Goal: Transaction & Acquisition: Book appointment/travel/reservation

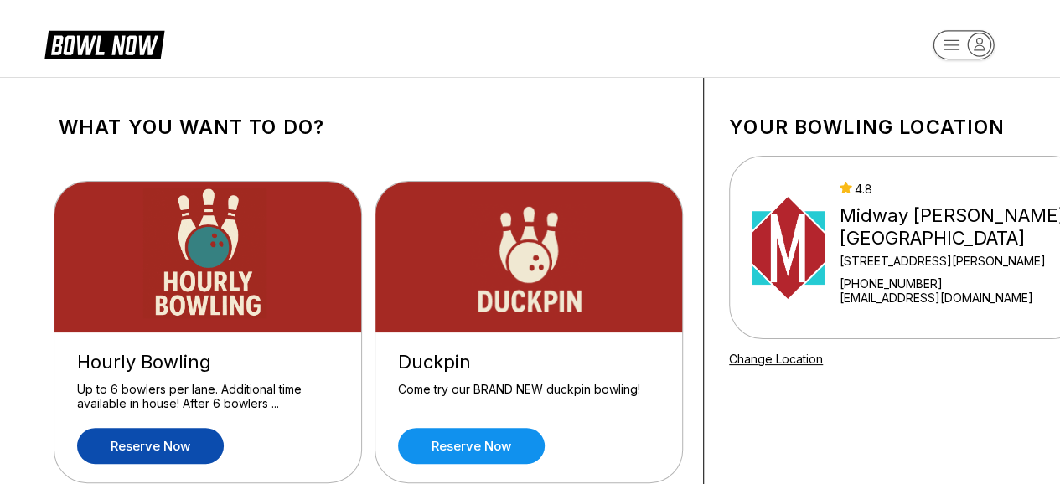
click at [157, 453] on link "Reserve now" at bounding box center [150, 446] width 147 height 36
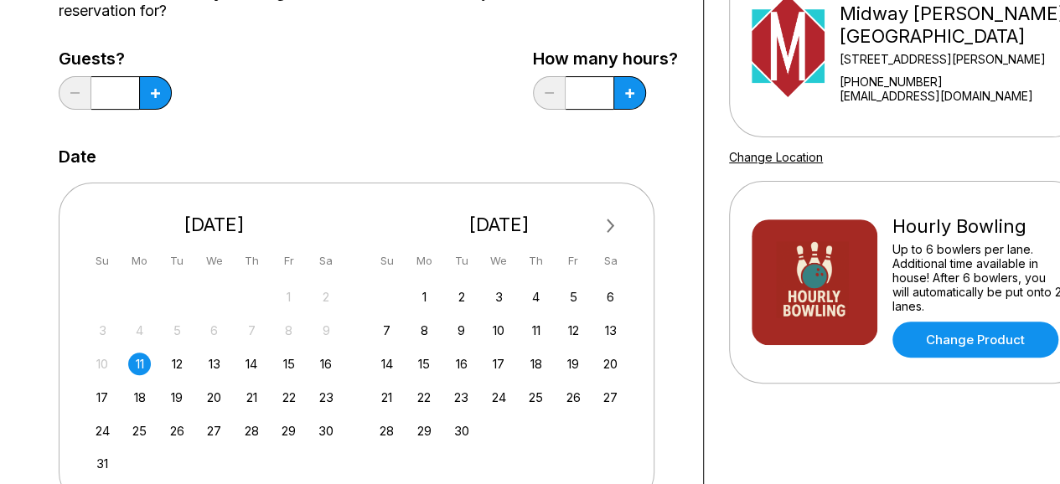
scroll to position [211, 0]
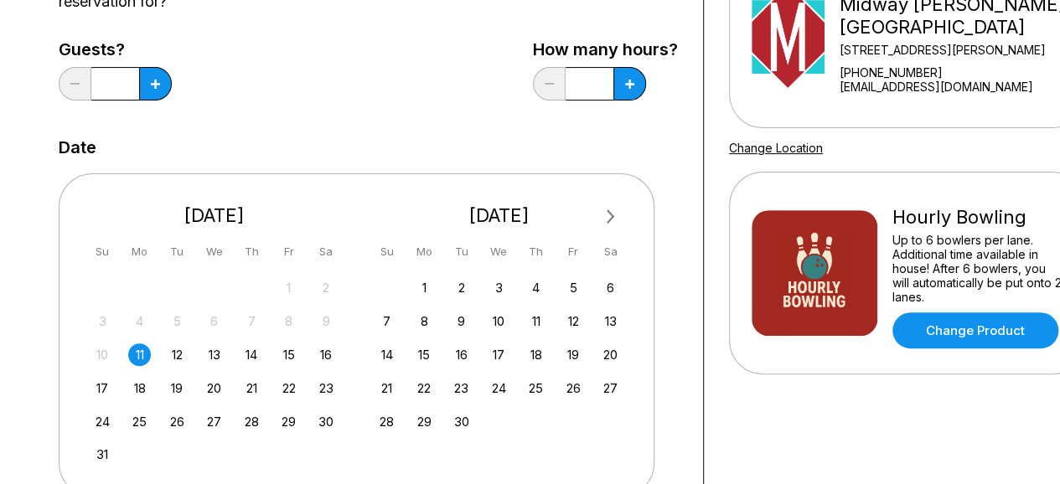
click at [609, 213] on span "Next Month" at bounding box center [609, 216] width 0 height 19
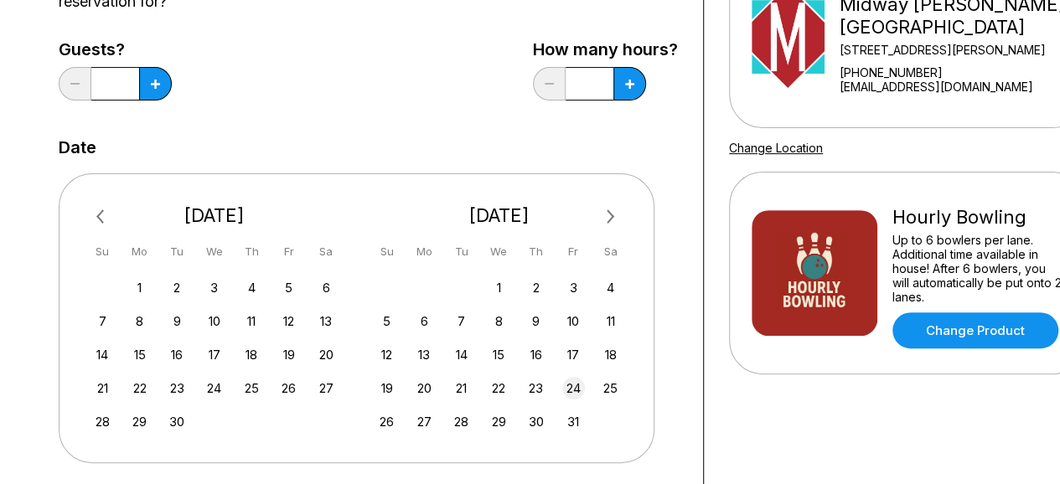
click at [575, 391] on div "24" at bounding box center [573, 388] width 23 height 23
click at [172, 85] on button at bounding box center [155, 84] width 33 height 34
click at [160, 80] on icon at bounding box center [155, 84] width 9 height 9
type input "*"
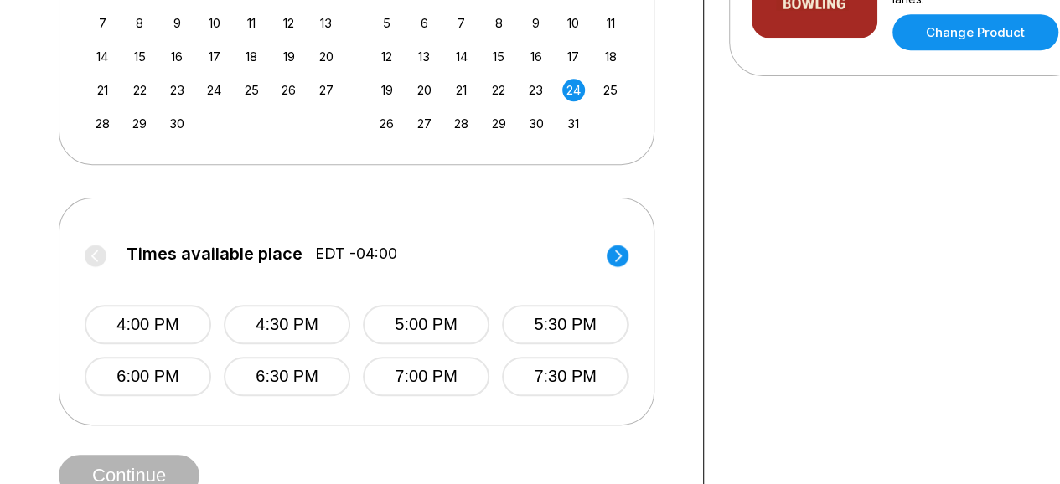
scroll to position [517, 0]
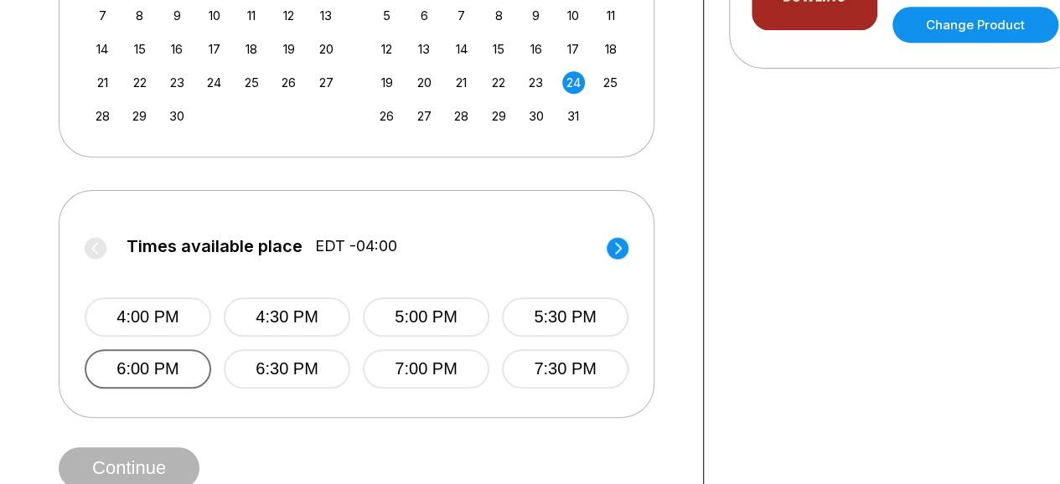
click at [154, 374] on button "6:00 PM" at bounding box center [148, 369] width 127 height 39
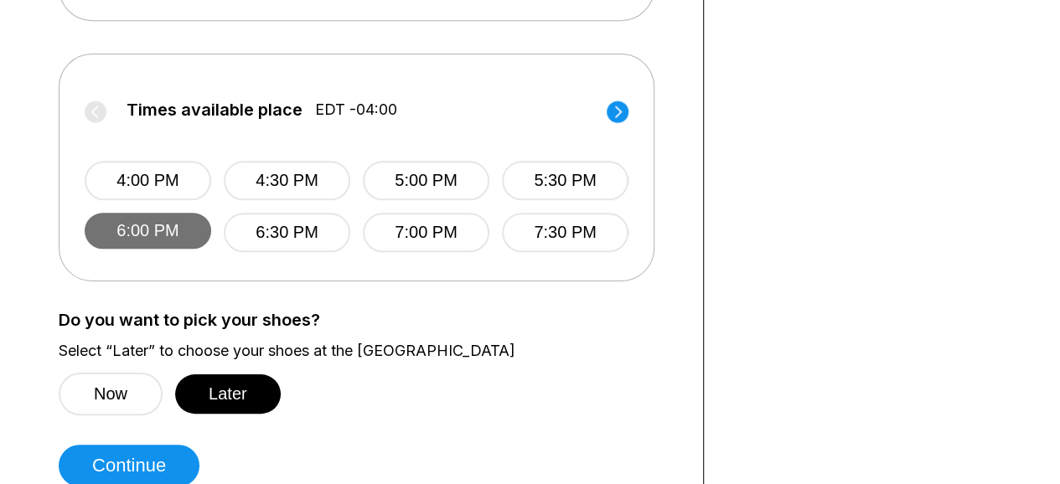
scroll to position [672, 0]
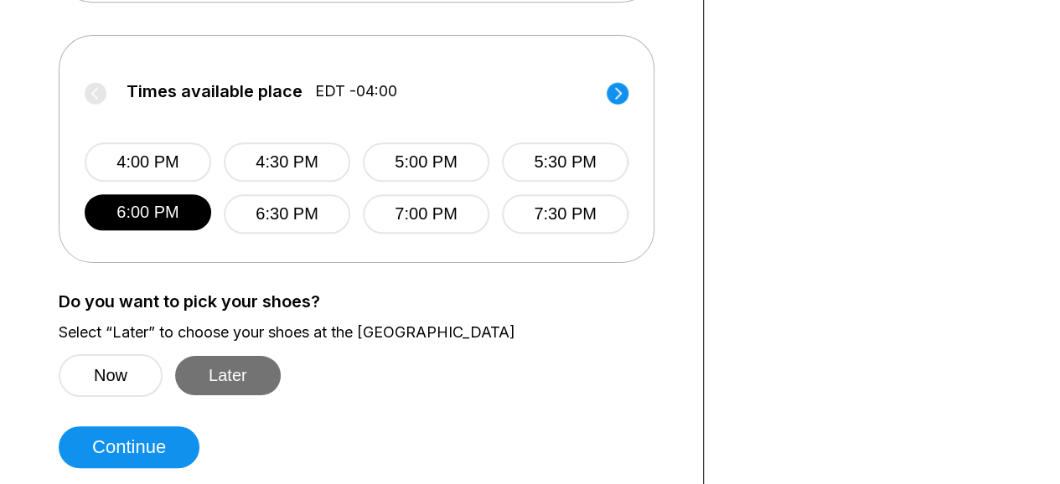
click at [241, 377] on button "Later" at bounding box center [228, 375] width 106 height 39
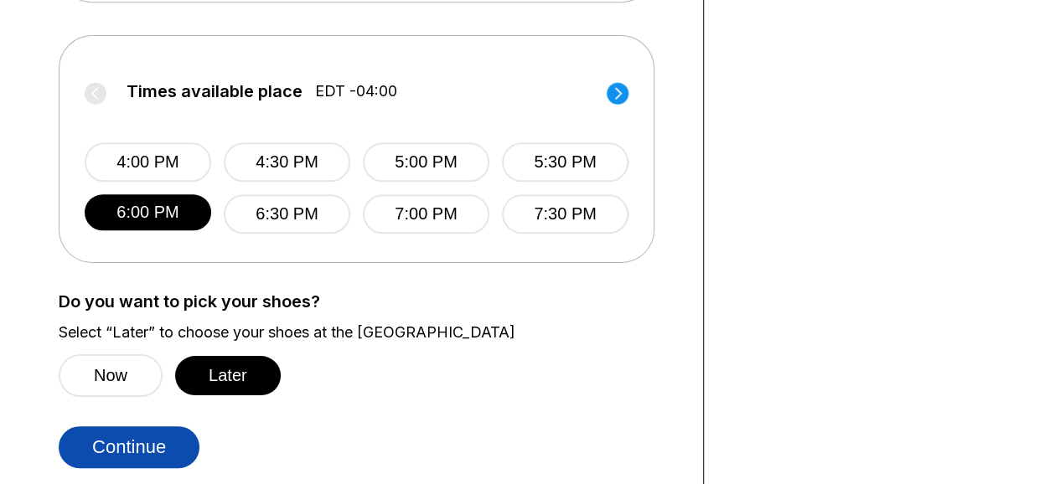
click at [153, 453] on button "Continue" at bounding box center [129, 448] width 141 height 42
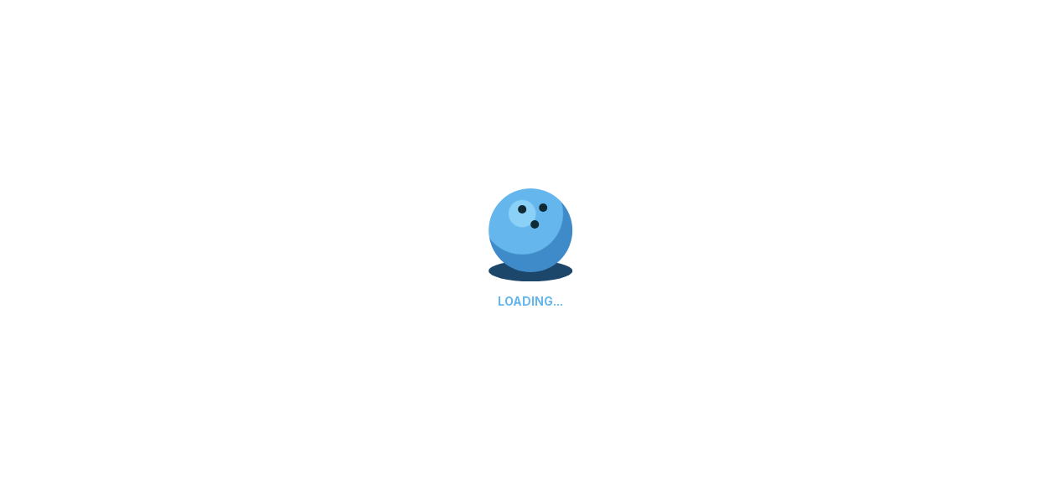
select select "**"
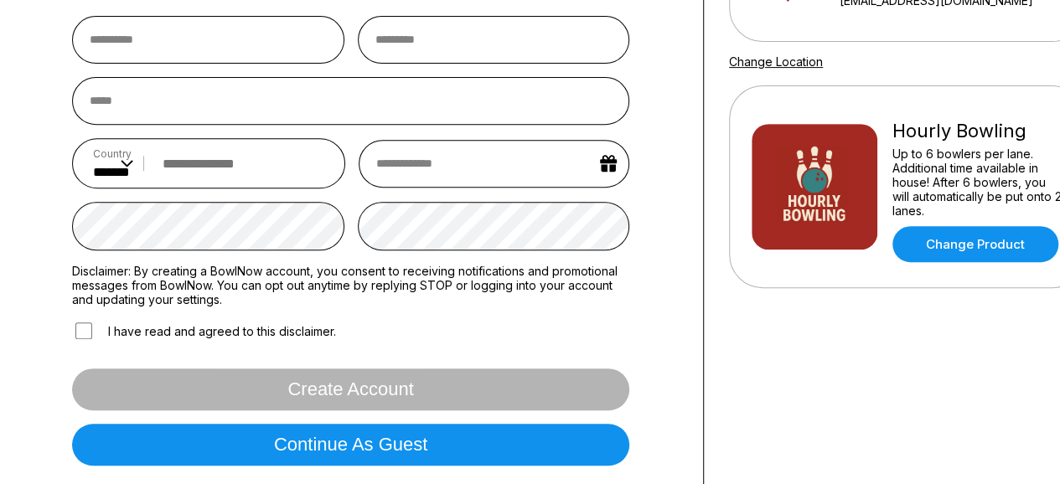
scroll to position [287, 0]
